Goal: Register for event/course

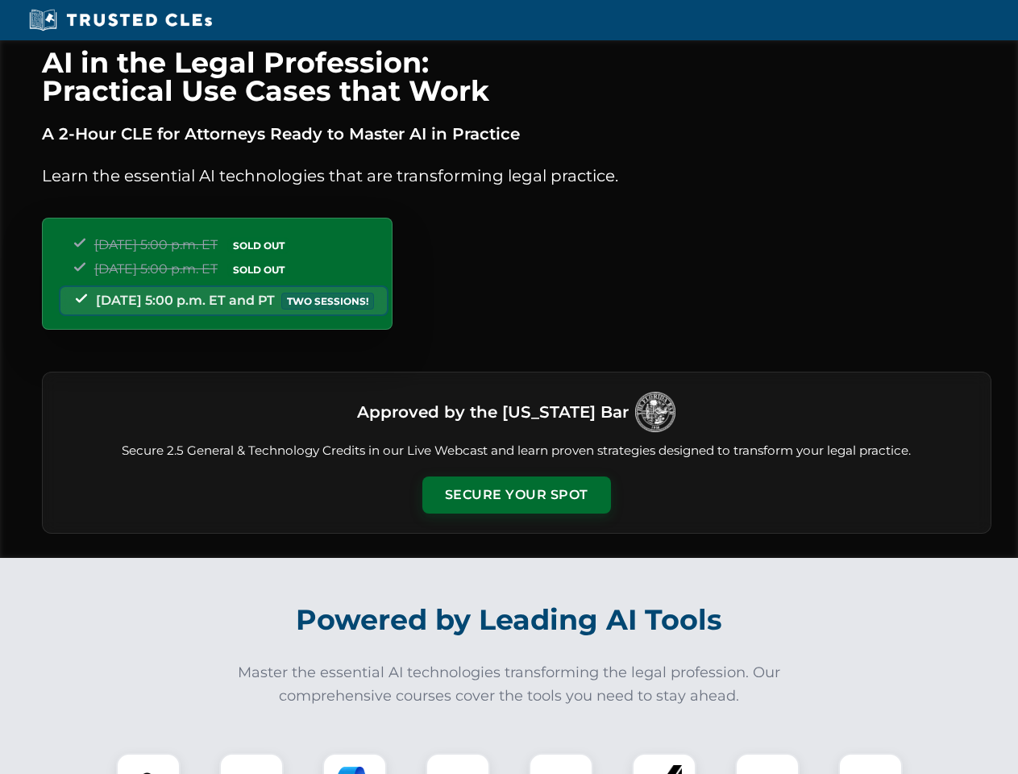
click at [516, 495] on button "Secure Your Spot" at bounding box center [516, 494] width 189 height 37
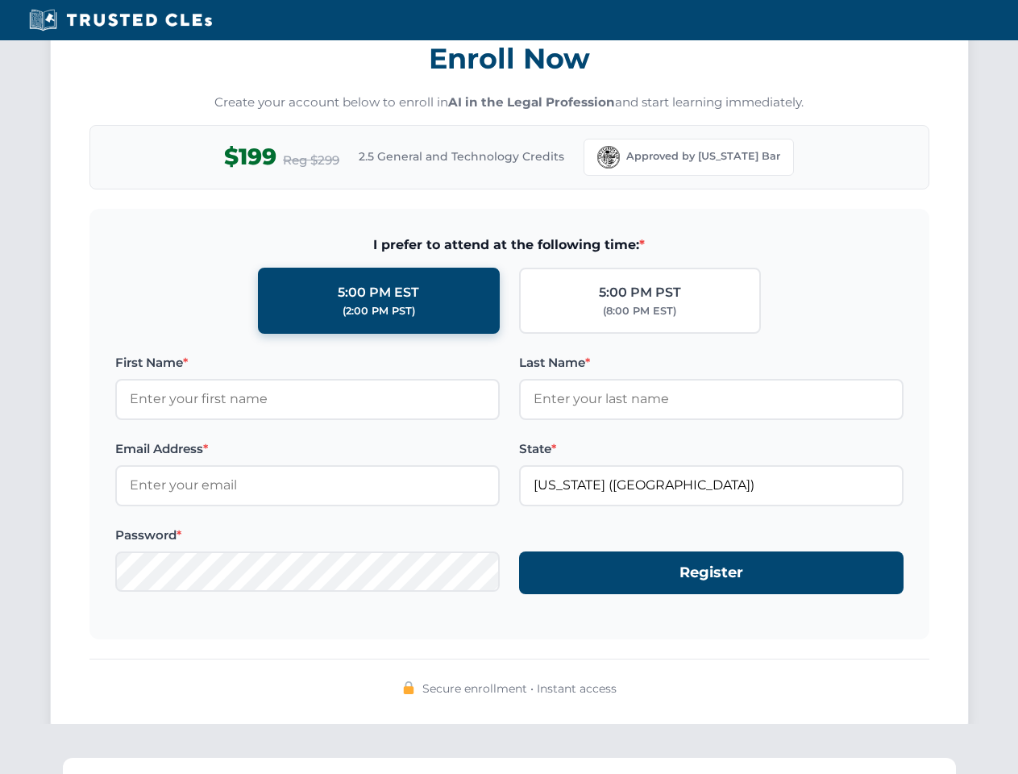
scroll to position [1583, 0]
